Goal: Transaction & Acquisition: Book appointment/travel/reservation

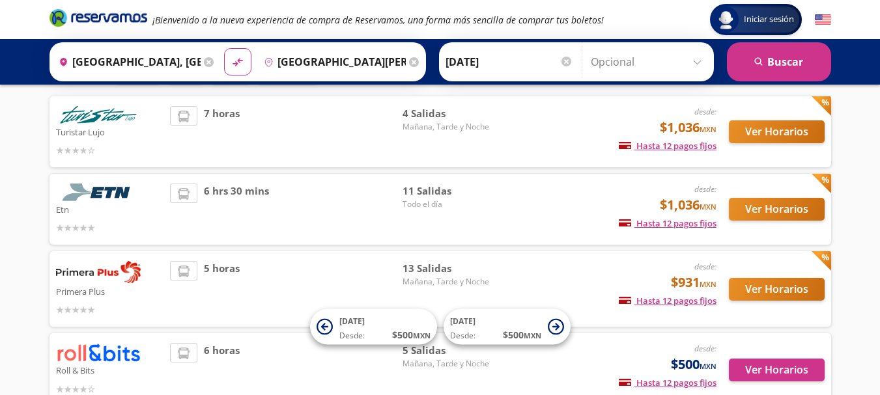
scroll to position [84, 0]
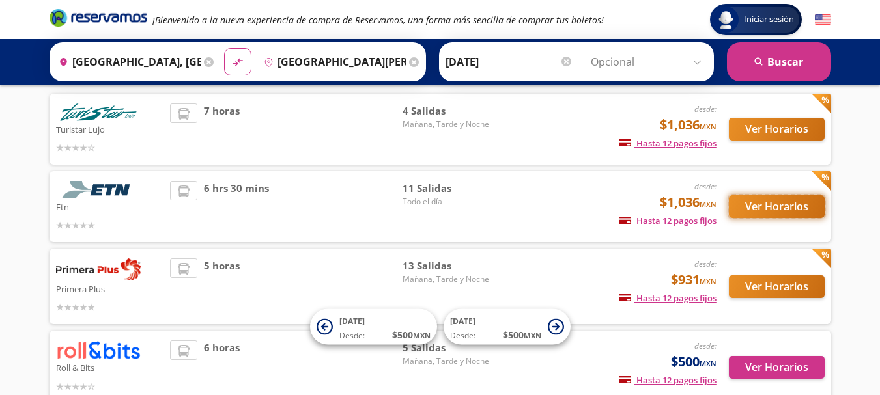
click at [784, 205] on button "Ver Horarios" at bounding box center [777, 206] width 96 height 23
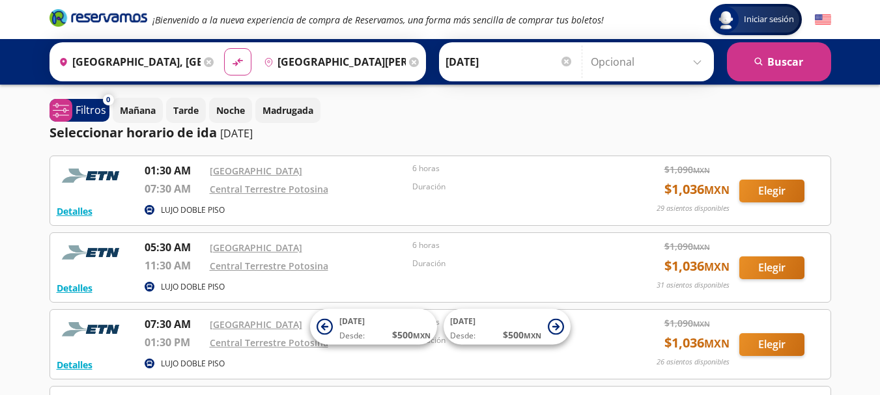
drag, startPoint x: 879, startPoint y: 102, endPoint x: 886, endPoint y: 104, distance: 6.6
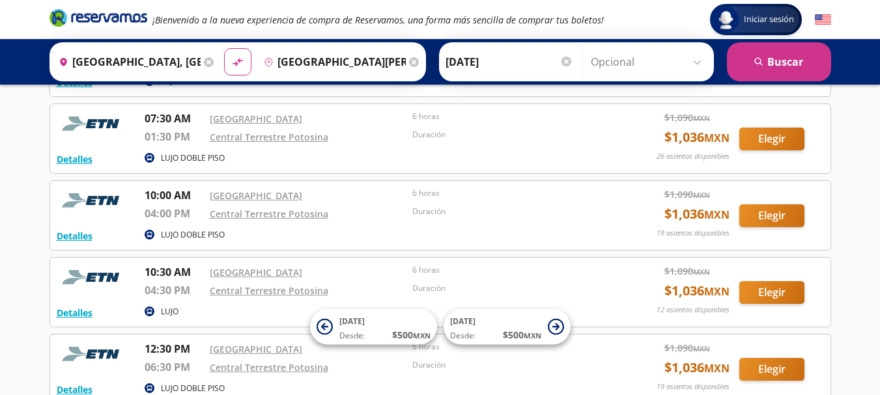
scroll to position [208, 0]
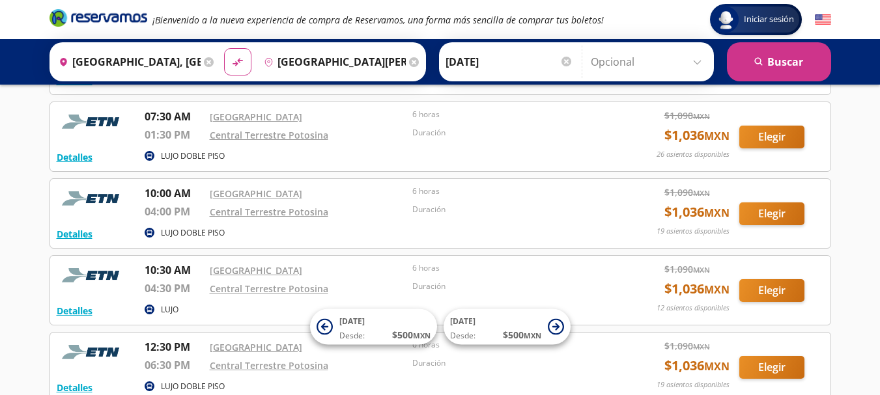
scroll to position [84, 0]
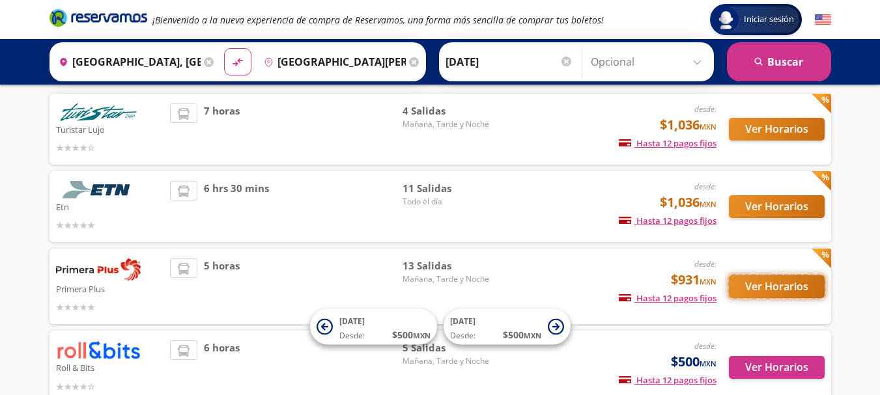
click at [765, 289] on button "Ver Horarios" at bounding box center [777, 287] width 96 height 23
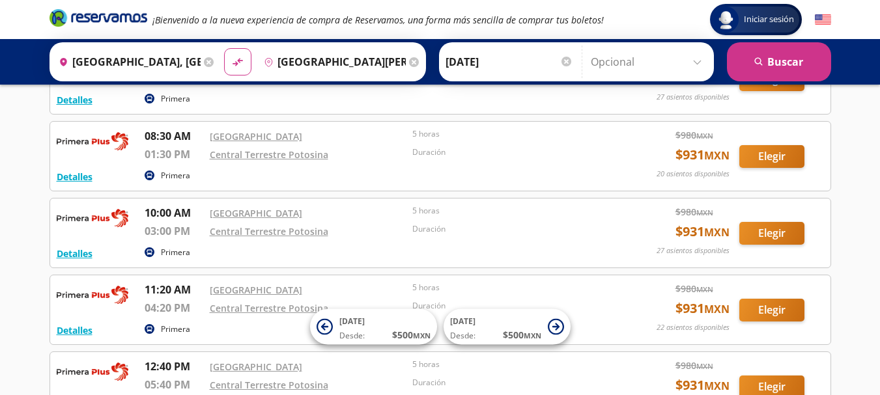
scroll to position [122, 0]
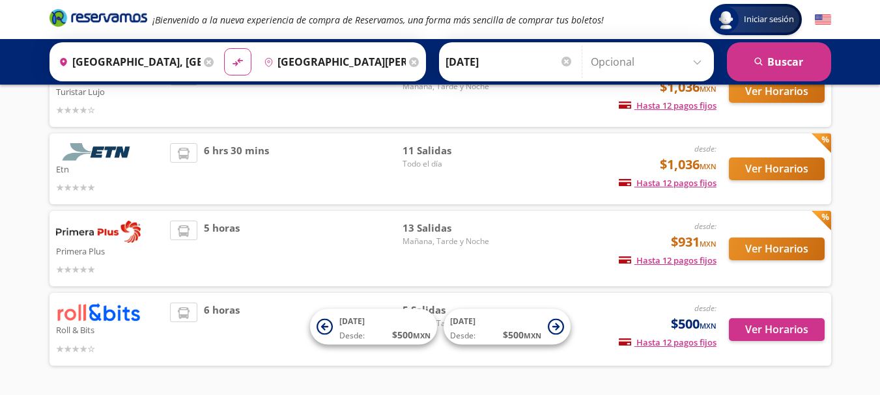
scroll to position [84, 0]
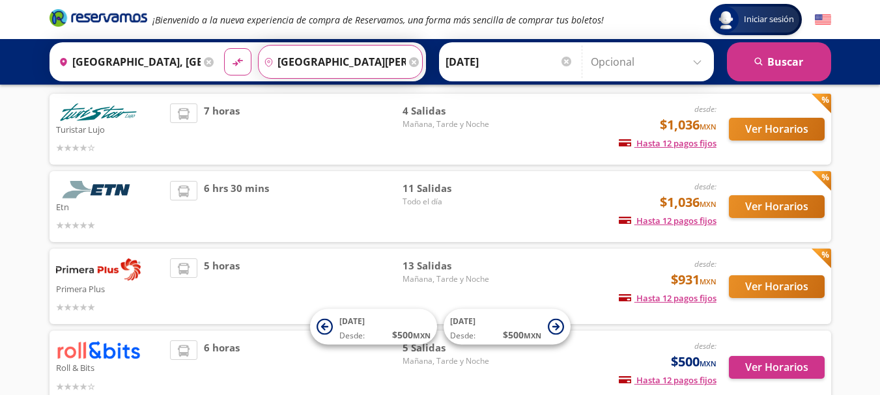
click at [306, 63] on input "[GEOGRAPHIC_DATA][PERSON_NAME], [GEOGRAPHIC_DATA][PERSON_NAME]" at bounding box center [332, 62] width 147 height 33
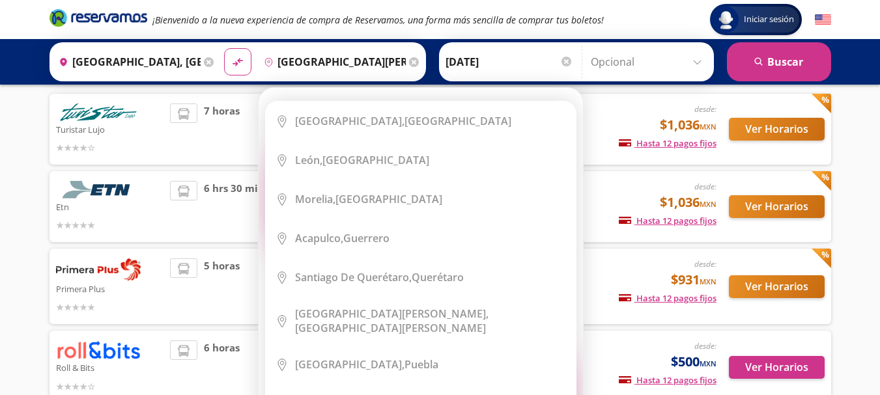
click at [410, 59] on icon at bounding box center [414, 62] width 10 height 10
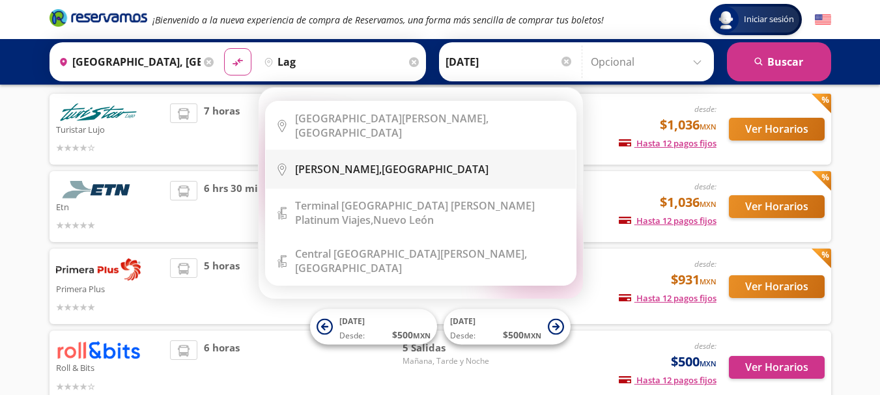
click at [371, 162] on b "[PERSON_NAME]," at bounding box center [338, 169] width 87 height 14
type input "[GEOGRAPHIC_DATA][PERSON_NAME], [GEOGRAPHIC_DATA]"
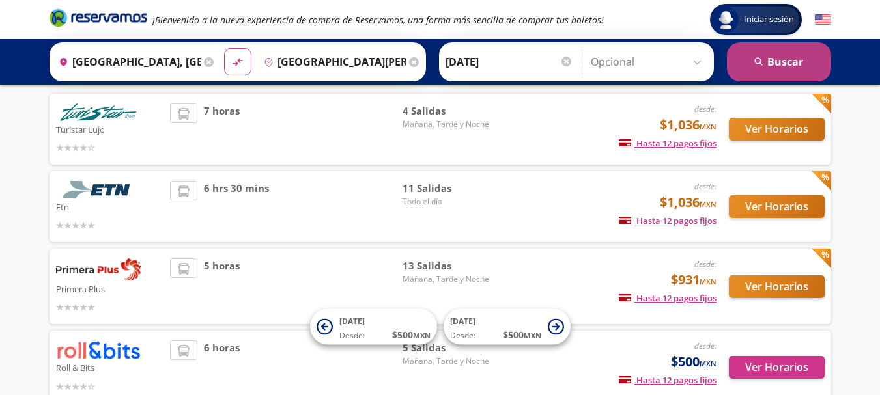
click at [778, 64] on button "search [GEOGRAPHIC_DATA]" at bounding box center [779, 61] width 104 height 39
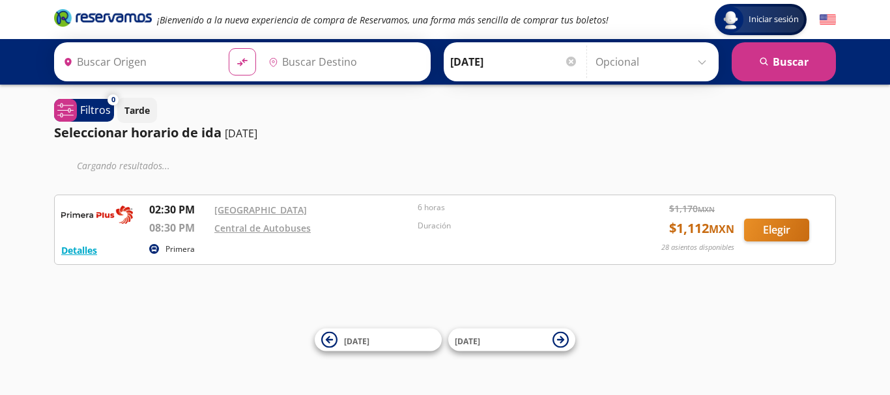
type input "[GEOGRAPHIC_DATA], [GEOGRAPHIC_DATA]"
type input "[GEOGRAPHIC_DATA][PERSON_NAME], [GEOGRAPHIC_DATA]"
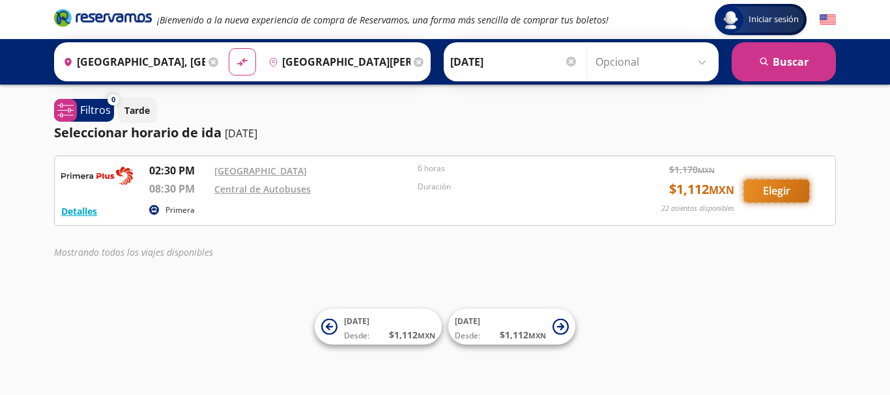
click at [792, 194] on button "Elegir" at bounding box center [776, 191] width 65 height 23
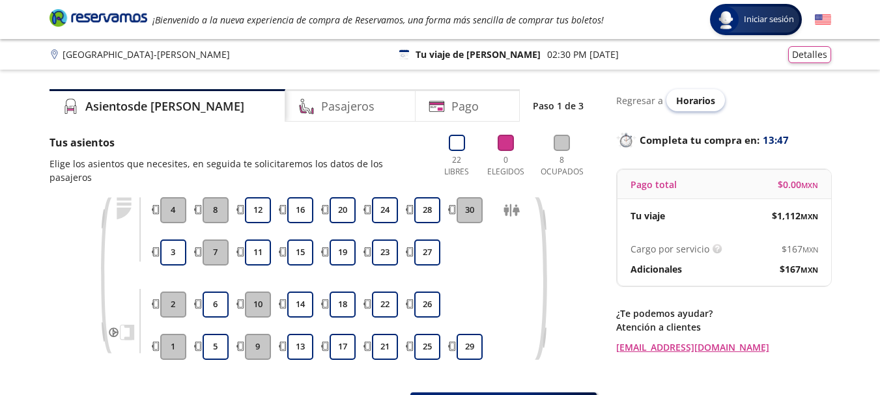
click at [700, 100] on span "Horarios" at bounding box center [695, 100] width 39 height 12
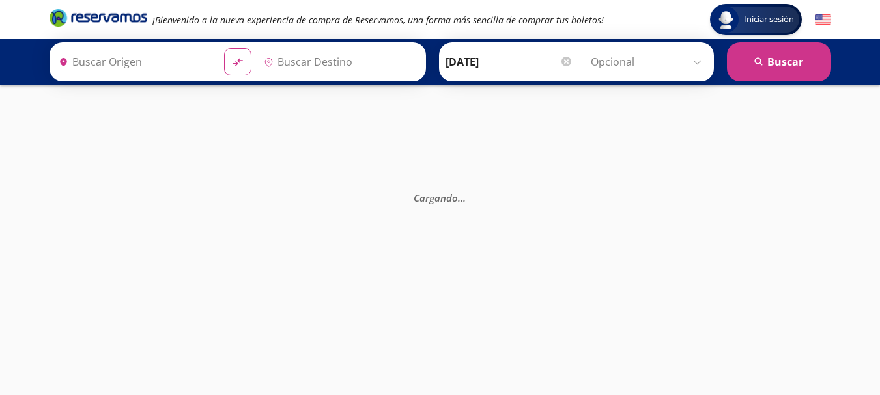
type input "[GEOGRAPHIC_DATA][PERSON_NAME], [GEOGRAPHIC_DATA]"
type input "[GEOGRAPHIC_DATA], [GEOGRAPHIC_DATA]"
type input "[GEOGRAPHIC_DATA][PERSON_NAME], [GEOGRAPHIC_DATA][PERSON_NAME]"
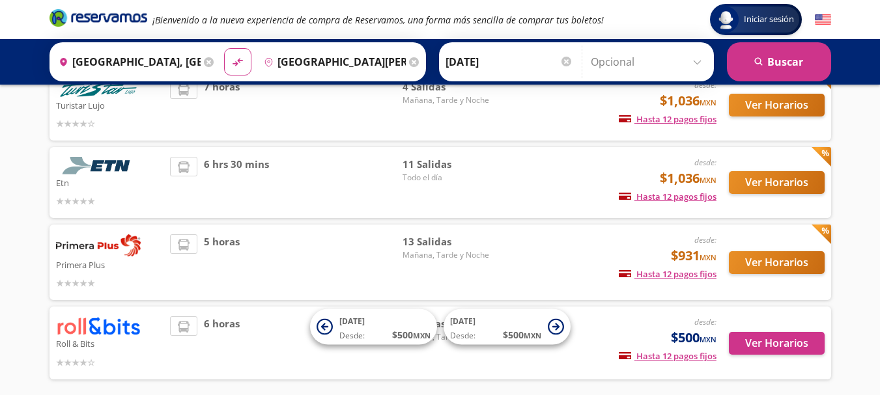
scroll to position [109, 0]
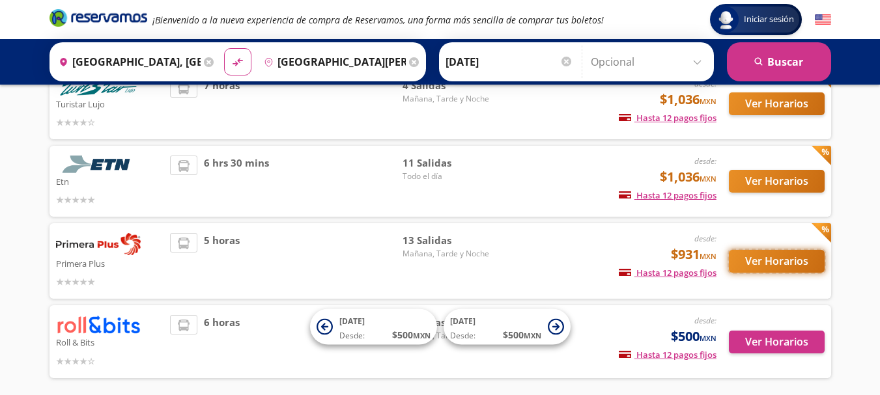
click at [762, 259] on button "Ver Horarios" at bounding box center [777, 261] width 96 height 23
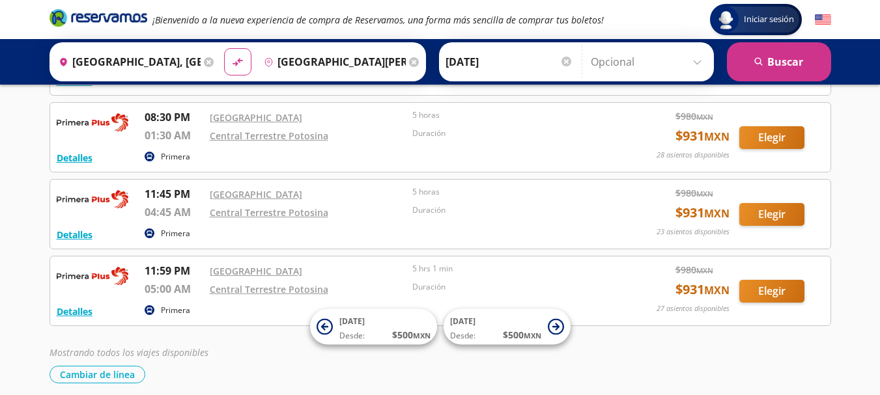
scroll to position [808, 0]
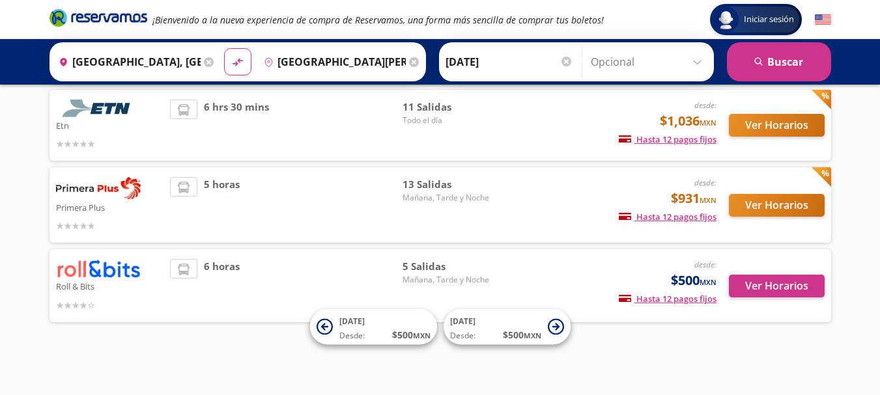
scroll to position [109, 0]
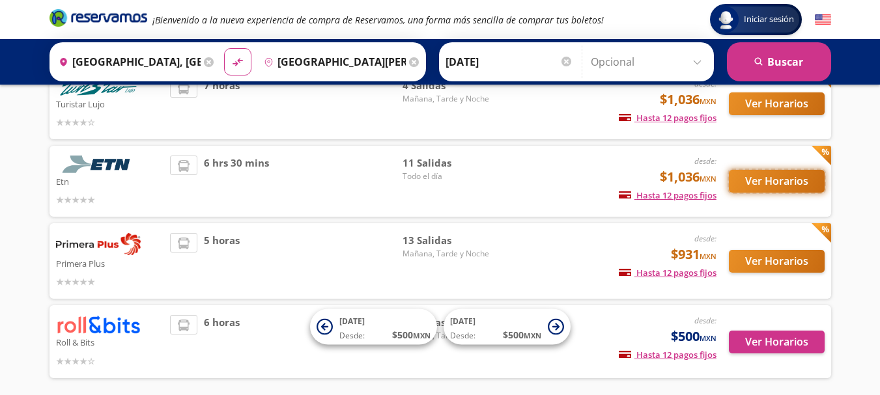
click at [752, 183] on button "Ver Horarios" at bounding box center [777, 181] width 96 height 23
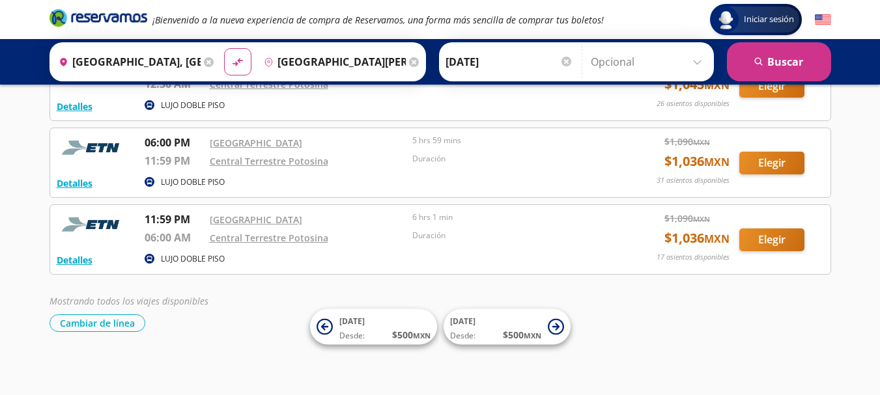
scroll to position [722, 0]
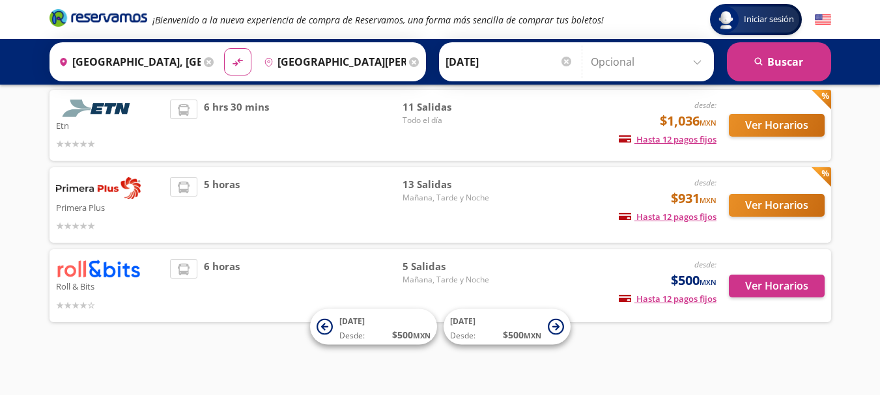
scroll to position [109, 0]
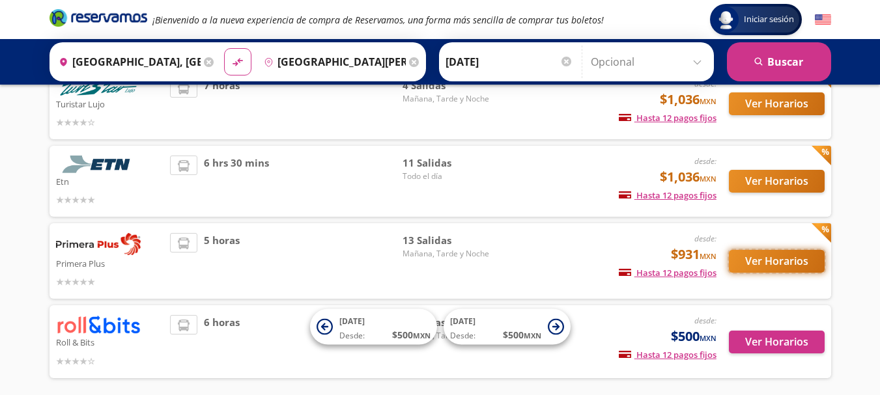
click at [770, 259] on button "Ver Horarios" at bounding box center [777, 261] width 96 height 23
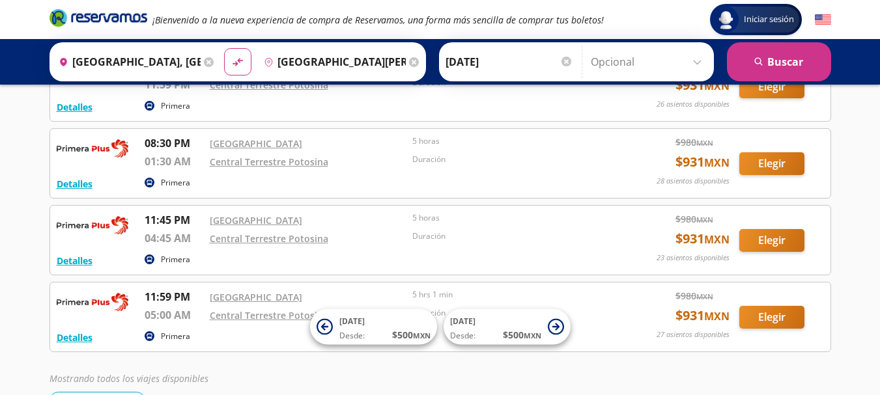
scroll to position [818, 0]
